Goal: Transaction & Acquisition: Purchase product/service

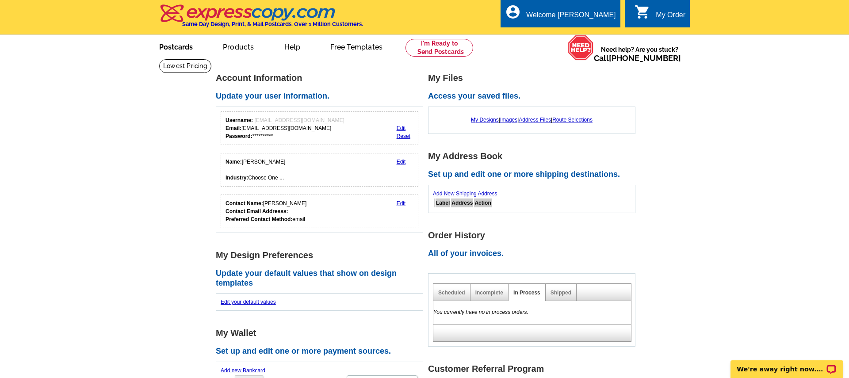
click at [175, 48] on link "Postcards" at bounding box center [176, 46] width 62 height 21
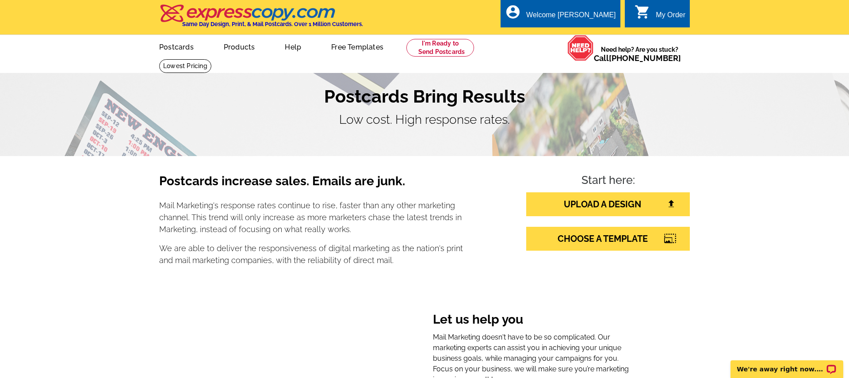
scroll to position [30, 0]
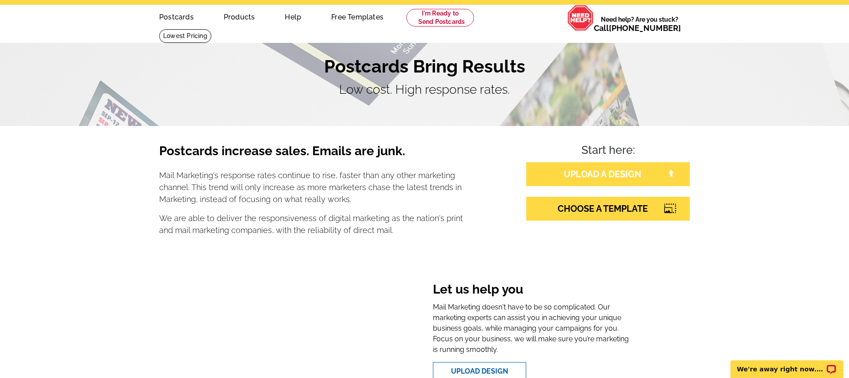
click at [618, 173] on link "UPLOAD A DESIGN" at bounding box center [608, 174] width 164 height 24
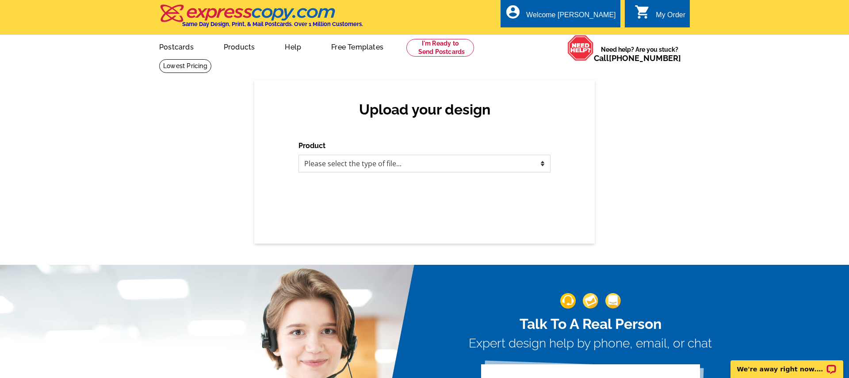
click at [422, 166] on select "Please select the type of file... Postcards Business Cards Letters and flyers G…" at bounding box center [424, 164] width 252 height 18
select select "1"
click at [298, 155] on select "Please select the type of file... Postcards Business Cards Letters and flyers G…" at bounding box center [424, 164] width 252 height 18
click at [417, 163] on select "Please select the type of file... Postcards Business Cards Letters and flyers G…" at bounding box center [424, 164] width 252 height 18
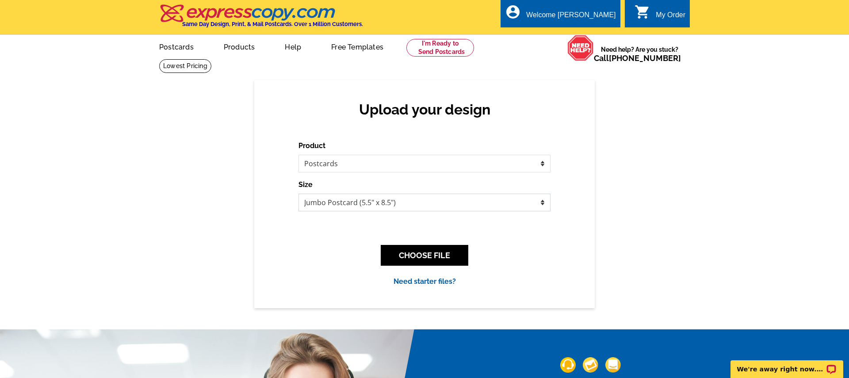
click at [402, 208] on select "Jumbo Postcard (5.5" x 8.5") Regular Postcard (4.25" x 5.6") Panoramic Postcard…" at bounding box center [424, 203] width 252 height 18
select select "3"
click at [298, 194] on select "Jumbo Postcard (5.5" x 8.5") Regular Postcard (4.25" x 5.6") Panoramic Postcard…" at bounding box center [424, 203] width 252 height 18
click at [419, 257] on button "CHOOSE FILE" at bounding box center [425, 255] width 88 height 21
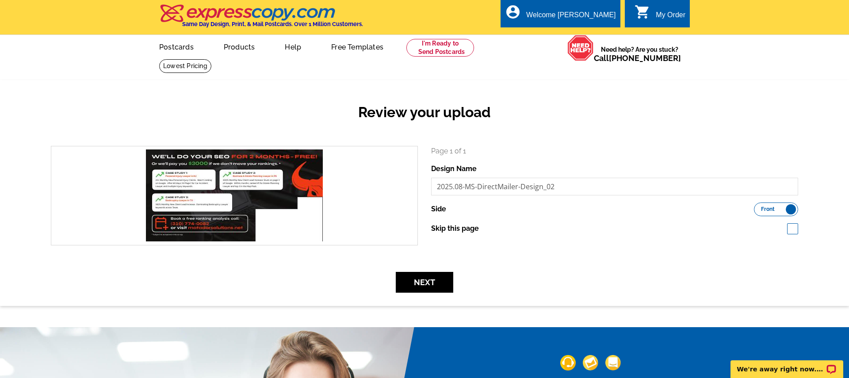
click at [787, 210] on label "Front Back" at bounding box center [776, 209] width 44 height 14
click at [758, 207] on input "Front Back" at bounding box center [758, 207] width 0 height 0
click at [787, 210] on span "Back" at bounding box center [786, 209] width 13 height 4
click at [758, 207] on input "Front Back" at bounding box center [758, 207] width 0 height 0
click at [787, 210] on label "Front Back" at bounding box center [776, 209] width 44 height 14
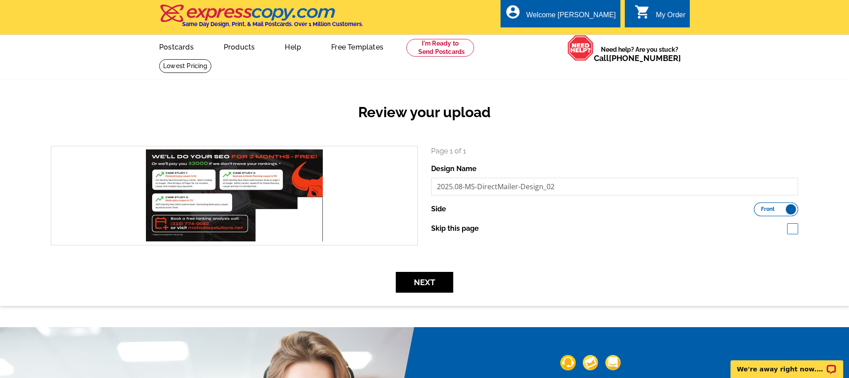
click at [758, 207] on input "Front Back" at bounding box center [758, 207] width 0 height 0
click at [441, 289] on button "Next" at bounding box center [424, 282] width 57 height 21
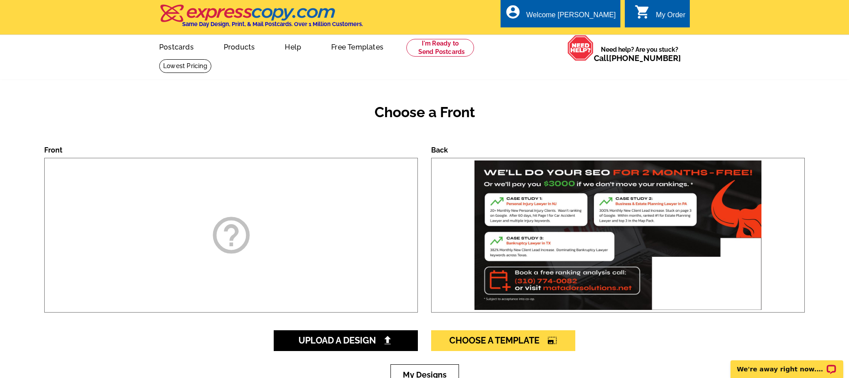
click at [459, 104] on h2 "Choose a Front" at bounding box center [424, 112] width 760 height 17
click at [314, 128] on div "Choose a Front" at bounding box center [424, 119] width 760 height 52
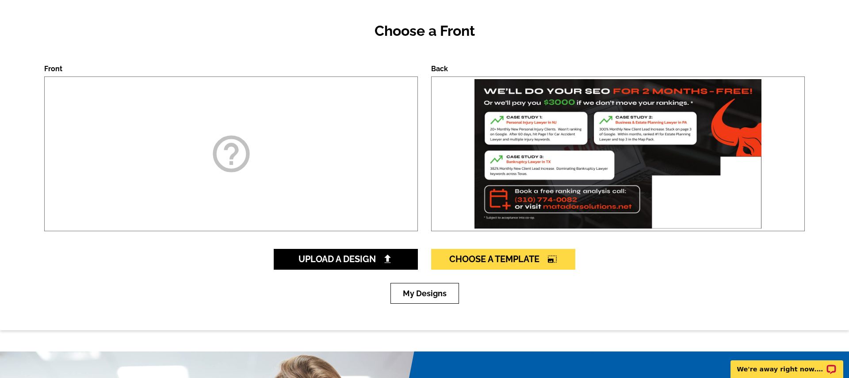
scroll to position [92, 0]
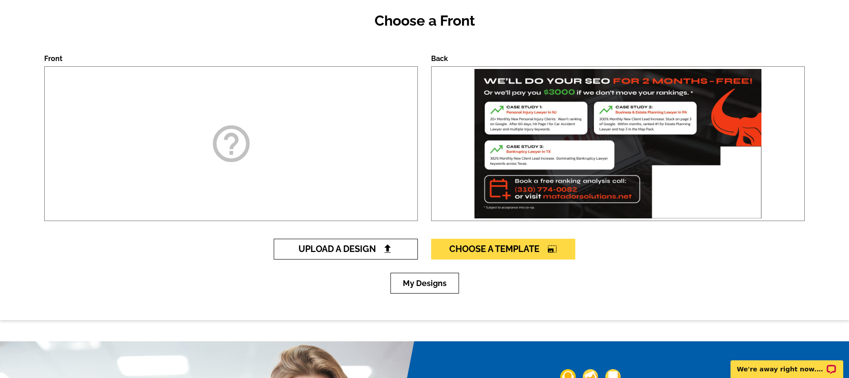
click at [351, 248] on span "Upload A Design" at bounding box center [345, 249] width 95 height 11
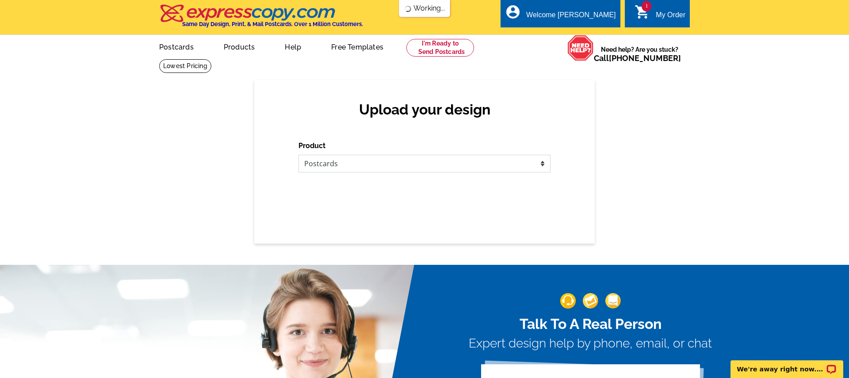
click at [384, 159] on select "Please select the type of file... Postcards Business Cards Letters and flyers G…" at bounding box center [424, 164] width 252 height 18
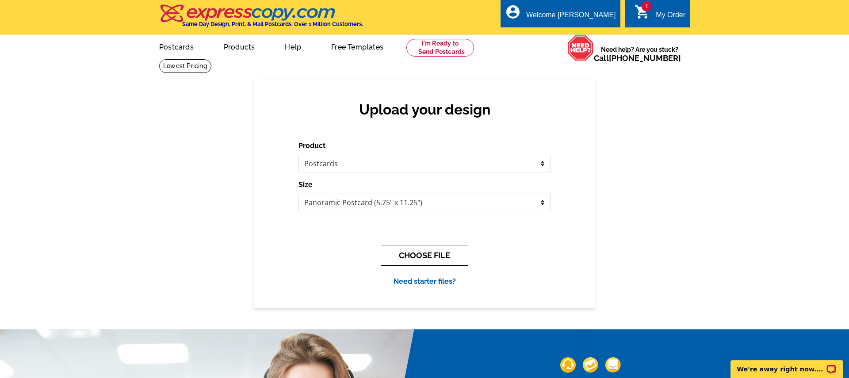
click at [434, 253] on button "CHOOSE FILE" at bounding box center [425, 255] width 88 height 21
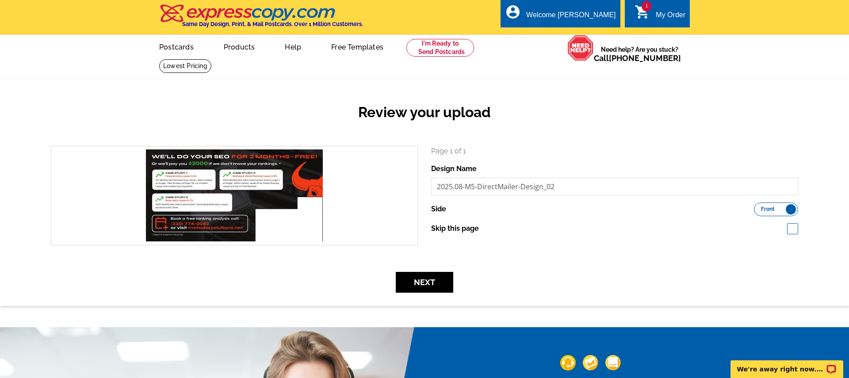
click at [436, 207] on label "Side" at bounding box center [438, 209] width 15 height 11
click at [789, 209] on label "Front Back" at bounding box center [776, 209] width 44 height 14
click at [758, 207] on input "Front Back" at bounding box center [758, 207] width 0 height 0
click at [789, 209] on span "Back" at bounding box center [786, 209] width 13 height 4
click at [758, 207] on input "Front Back" at bounding box center [758, 207] width 0 height 0
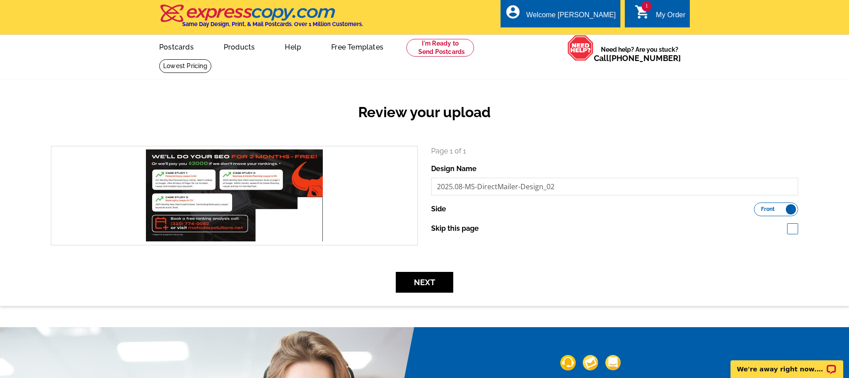
click at [492, 218] on div "Page 1 of 1 Design Name 2025.08-MS-DirectMailer-Design_02 Side Front Back Skip …" at bounding box center [614, 190] width 367 height 88
click at [428, 272] on button "Next" at bounding box center [424, 282] width 57 height 21
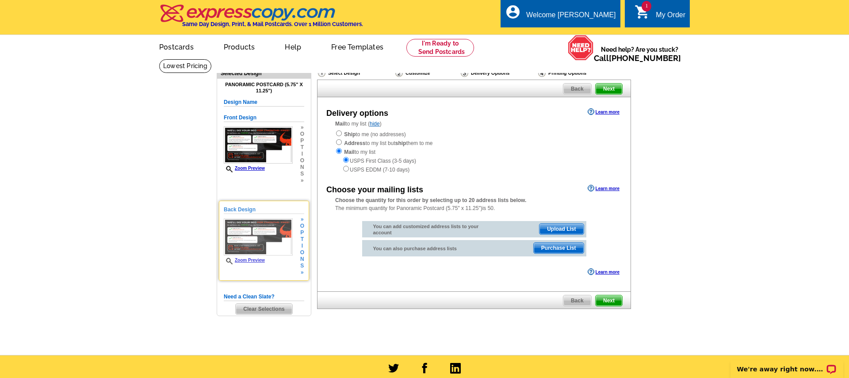
click at [240, 207] on h5 "Back Design" at bounding box center [264, 210] width 80 height 8
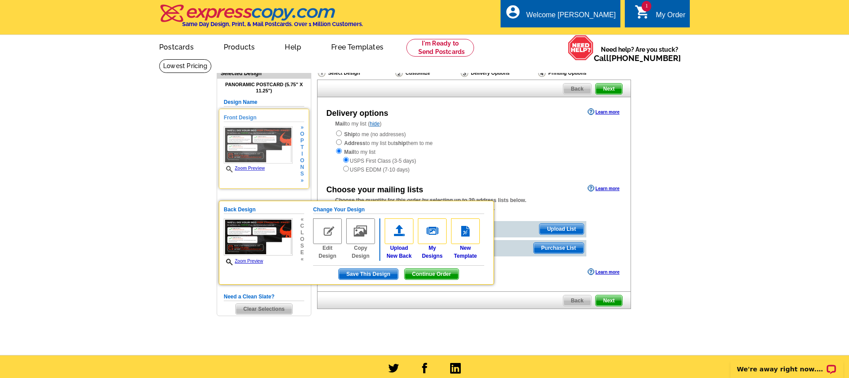
click at [259, 146] on img at bounding box center [258, 144] width 69 height 37
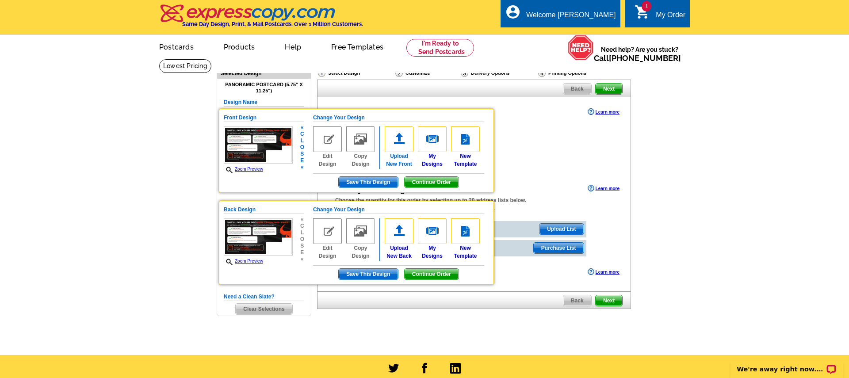
click at [401, 138] on img at bounding box center [399, 139] width 29 height 26
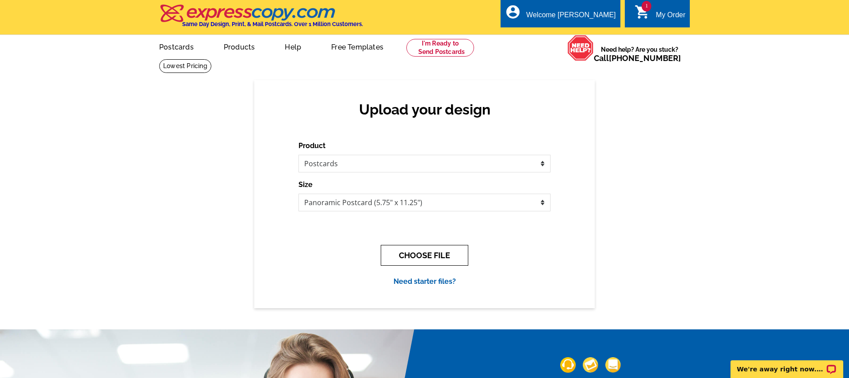
click at [427, 252] on button "CHOOSE FILE" at bounding box center [425, 255] width 88 height 21
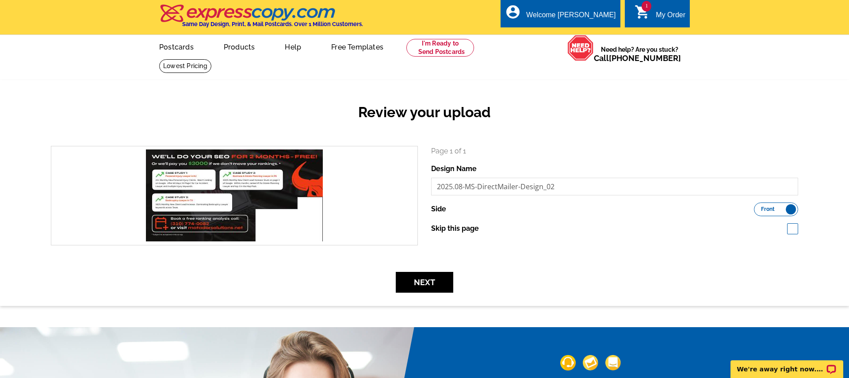
click at [789, 211] on label "Front Back" at bounding box center [776, 209] width 44 height 14
click at [758, 207] on input "Front Back" at bounding box center [758, 207] width 0 height 0
click at [423, 285] on button "Next" at bounding box center [424, 282] width 57 height 21
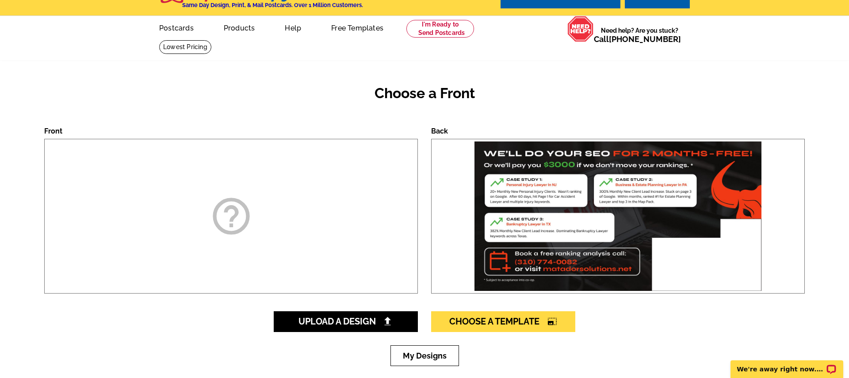
scroll to position [23, 0]
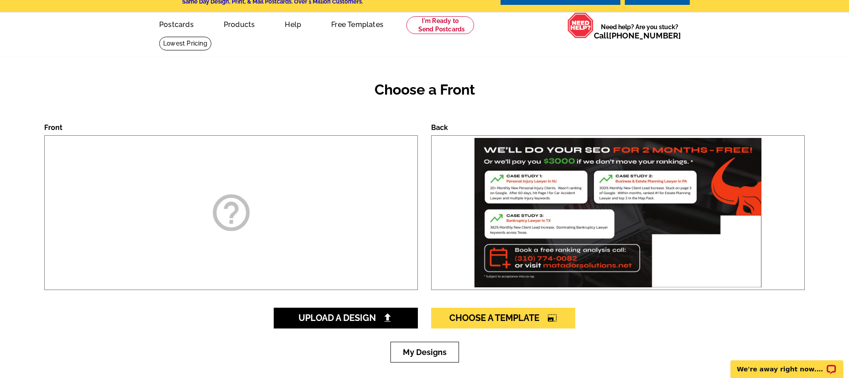
click at [318, 232] on div "help_outline" at bounding box center [231, 212] width 374 height 155
click at [203, 205] on div "help_outline" at bounding box center [231, 212] width 374 height 155
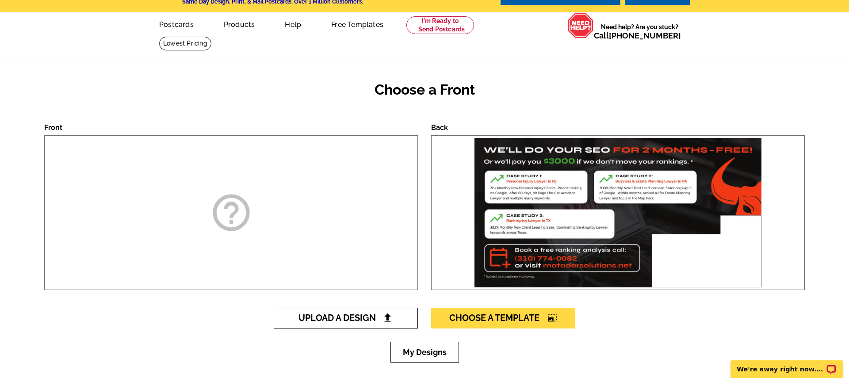
click at [360, 316] on span "Upload A Design" at bounding box center [345, 318] width 95 height 11
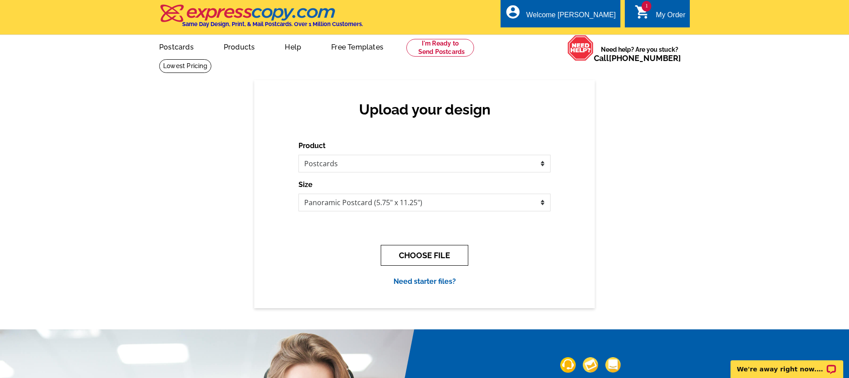
click at [435, 262] on button "CHOOSE FILE" at bounding box center [425, 255] width 88 height 21
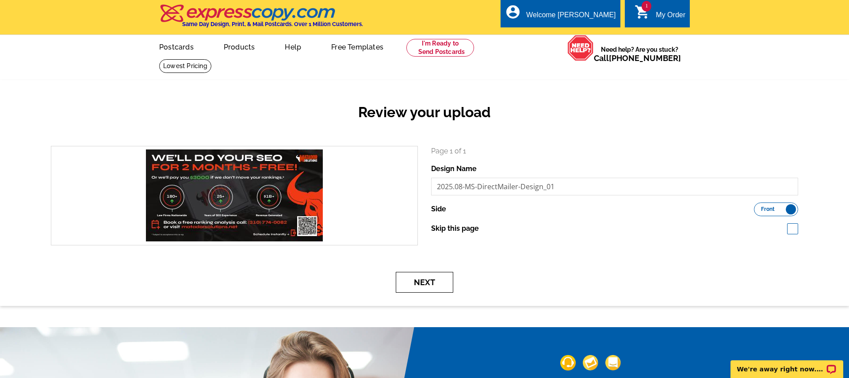
click at [424, 283] on button "Next" at bounding box center [424, 282] width 57 height 21
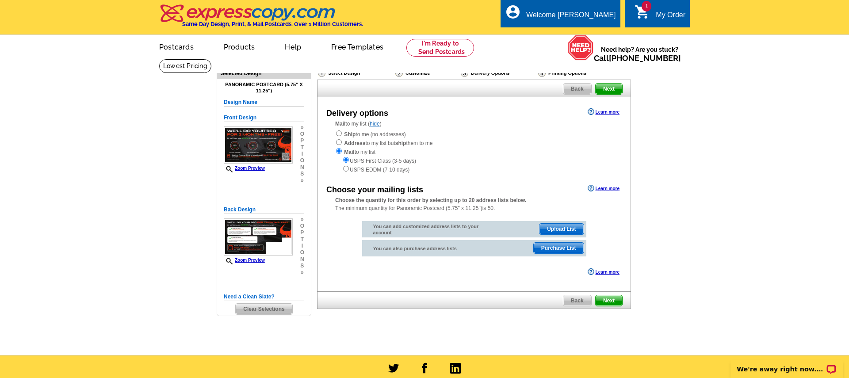
click at [604, 301] on span "Next" at bounding box center [608, 300] width 27 height 11
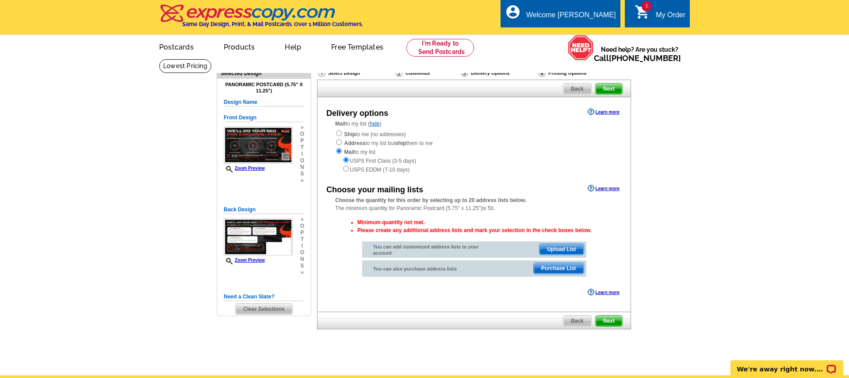
click at [568, 245] on span "Upload List" at bounding box center [561, 249] width 44 height 11
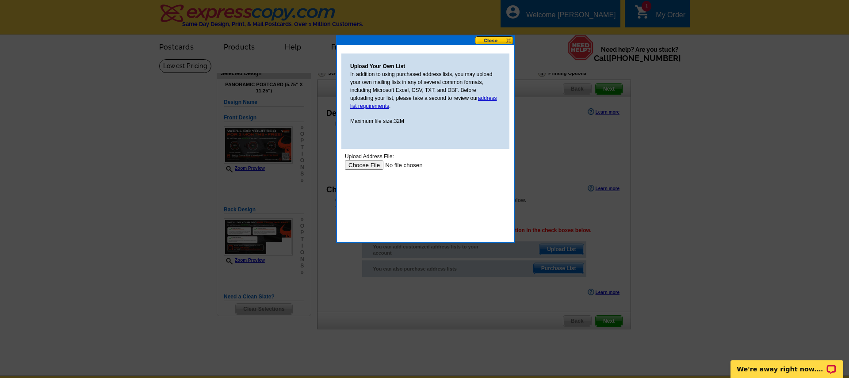
click at [367, 162] on input "file" at bounding box center [401, 164] width 112 height 9
click at [367, 166] on input "file" at bounding box center [401, 164] width 112 height 9
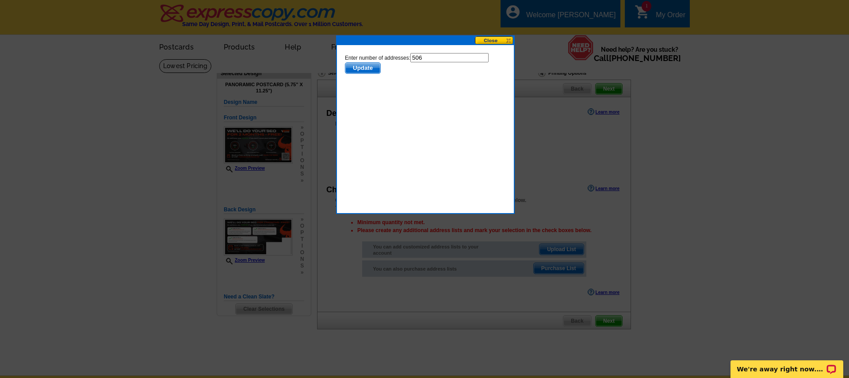
click at [364, 68] on span "Update" at bounding box center [362, 68] width 35 height 11
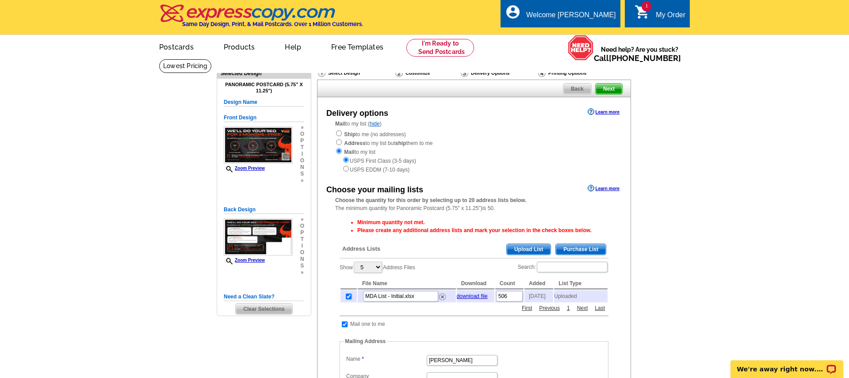
scroll to position [48, 0]
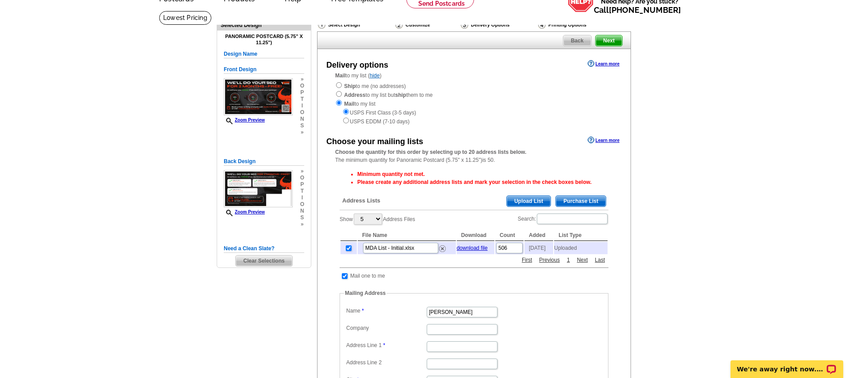
drag, startPoint x: 208, startPoint y: 15, endPoint x: 673, endPoint y: 308, distance: 549.6
click at [604, 142] on link "Learn more" at bounding box center [603, 140] width 32 height 7
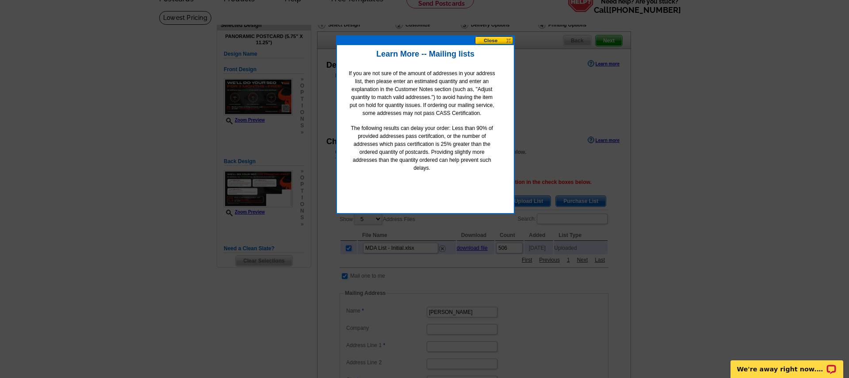
click at [580, 135] on div at bounding box center [424, 165] width 849 height 426
click at [488, 39] on button at bounding box center [494, 40] width 39 height 8
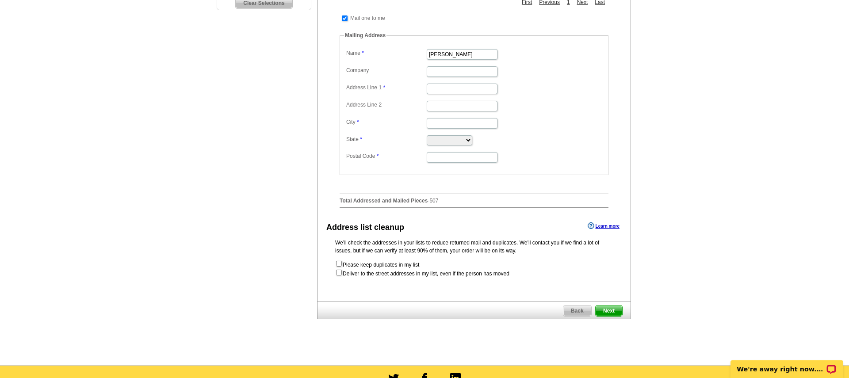
scroll to position [306, 0]
click at [339, 270] on form "Please keep duplicates in my list Deliver to the street addresses in my list, e…" at bounding box center [474, 268] width 278 height 18
